Goal: Transaction & Acquisition: Purchase product/service

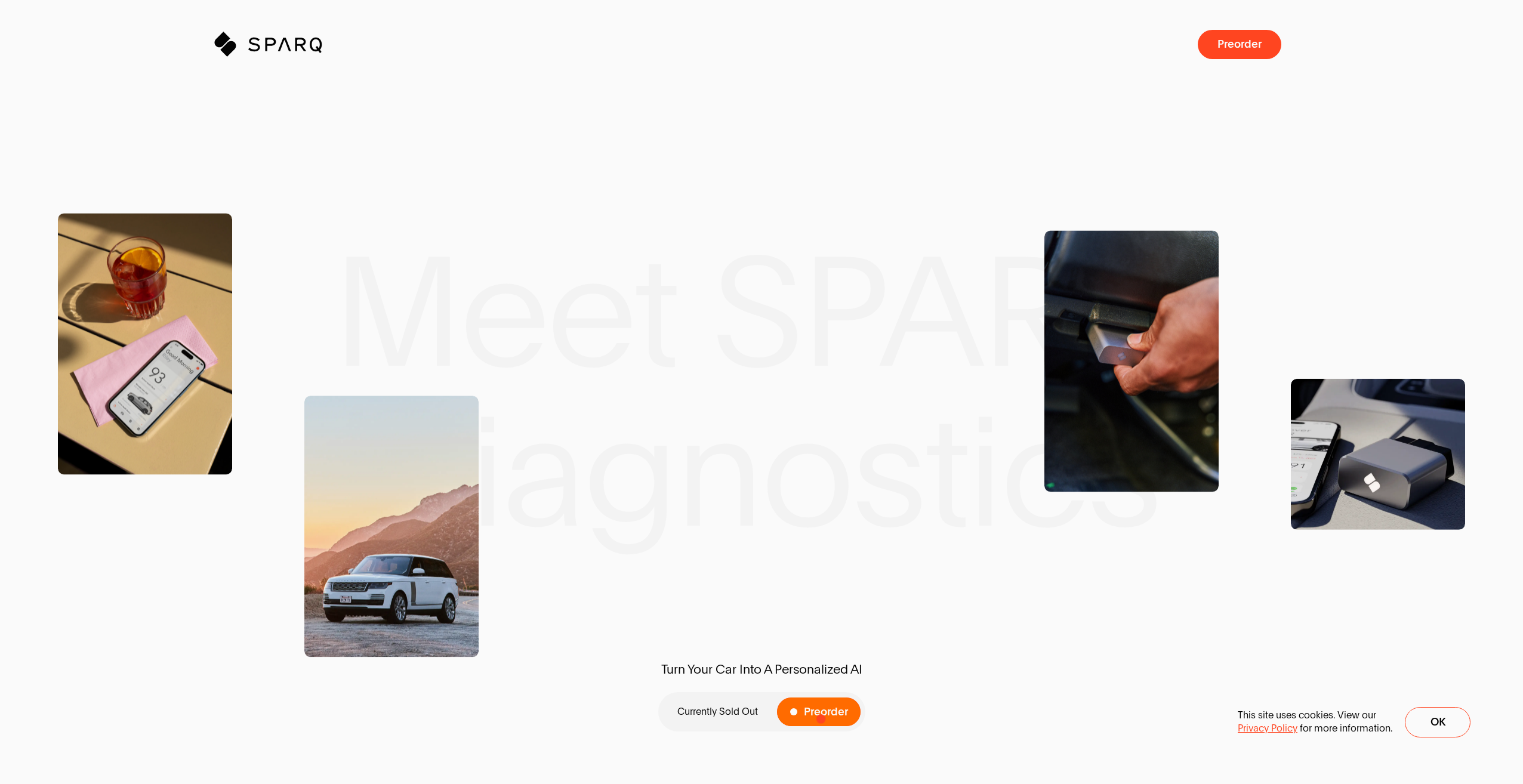
click at [821, 718] on span at bounding box center [819, 712] width 84 height 29
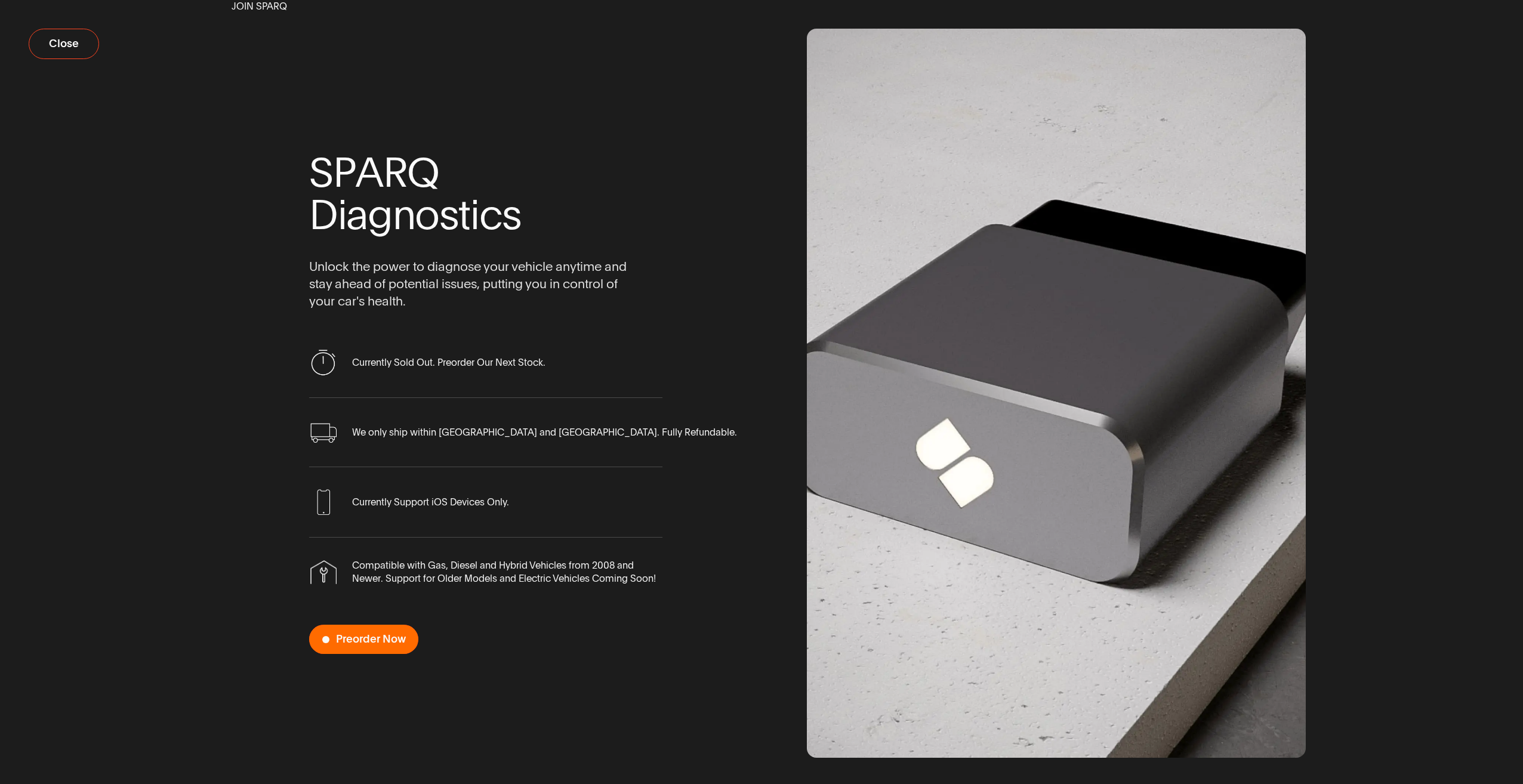
click at [397, 642] on span "Preorder Now" at bounding box center [371, 639] width 70 height 11
click at [344, 634] on span "Preorder Now" at bounding box center [371, 639] width 70 height 11
click at [374, 643] on span "Preorder Now" at bounding box center [371, 639] width 70 height 11
click at [346, 634] on span "Preorder Now" at bounding box center [371, 639] width 70 height 11
